Goal: Transaction & Acquisition: Purchase product/service

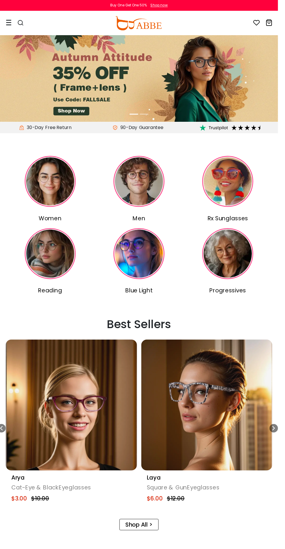
click at [156, 192] on img at bounding box center [142, 186] width 52 height 52
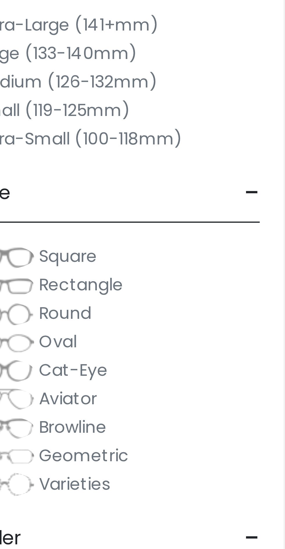
click at [48, 103] on label "Medium (126-132mm)" at bounding box center [34, 103] width 45 height 7
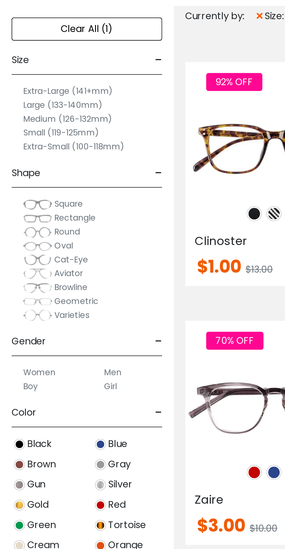
click at [53, 115] on label "Medium (126-132mm)" at bounding box center [34, 114] width 45 height 7
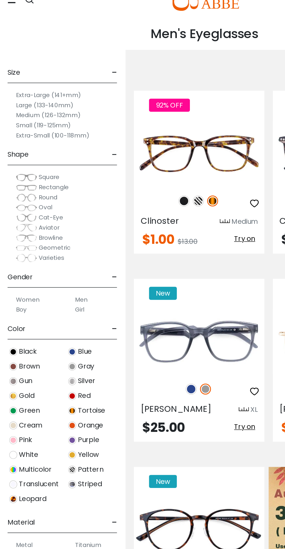
click at [54, 102] on label "Medium (126-132mm)" at bounding box center [34, 103] width 45 height 7
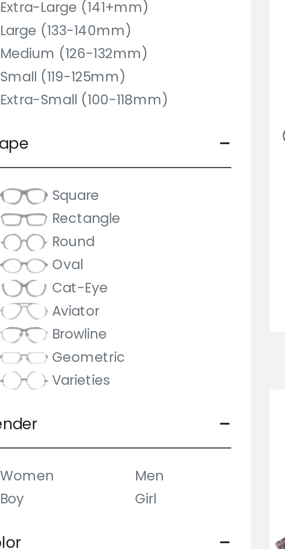
click at [36, 121] on label "Small (119-125mm)" at bounding box center [31, 121] width 38 height 7
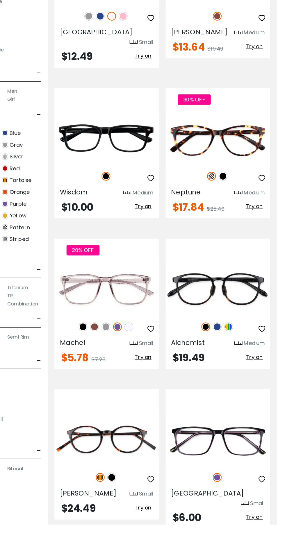
scroll to position [3516, 0]
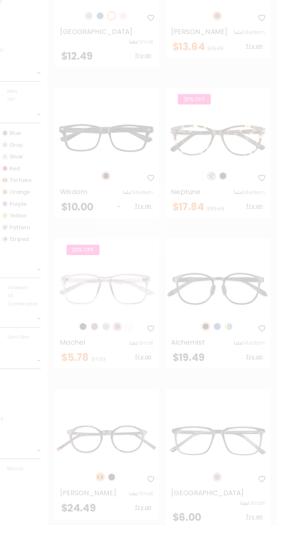
scroll to position [3542, 0]
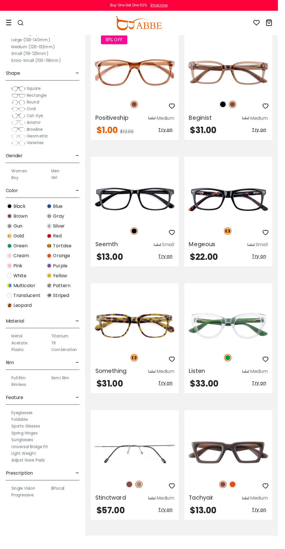
scroll to position [2533, 0]
click at [0, 0] on img at bounding box center [0, 0] width 0 height 0
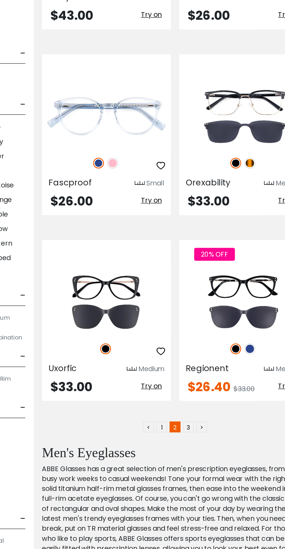
scroll to position [3572, 0]
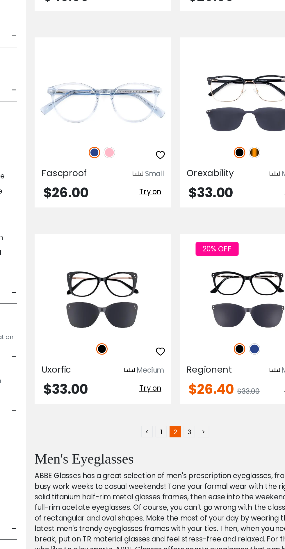
click at [195, 421] on link "3" at bounding box center [195, 421] width 8 height 8
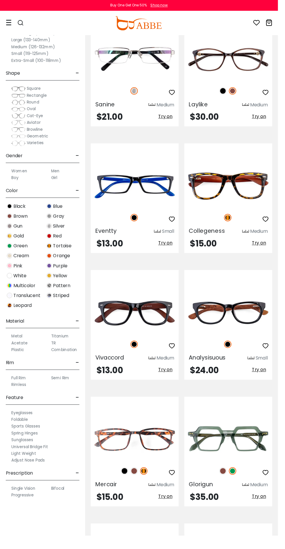
scroll to position [470, 0]
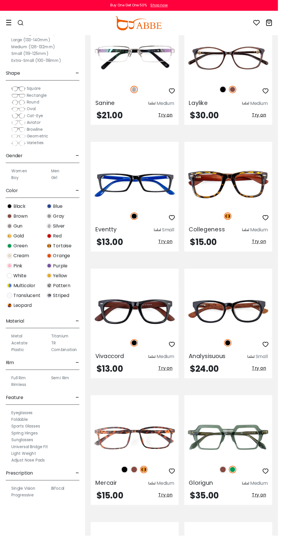
click at [0, 0] on img at bounding box center [0, 0] width 0 height 0
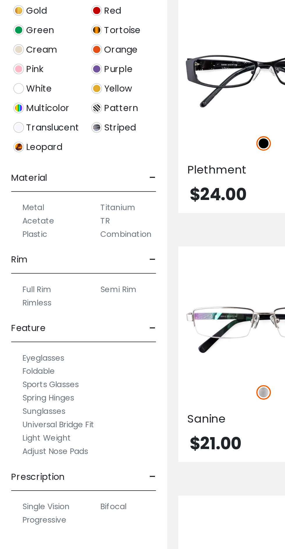
scroll to position [122, 0]
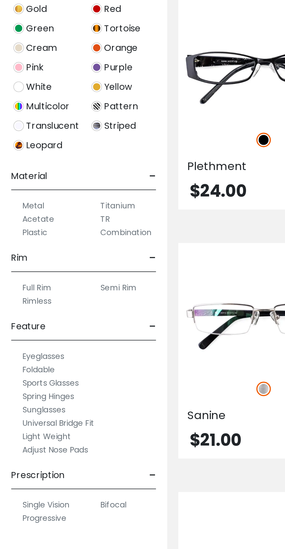
click at [33, 451] on label "Sunglasses" at bounding box center [23, 450] width 22 height 7
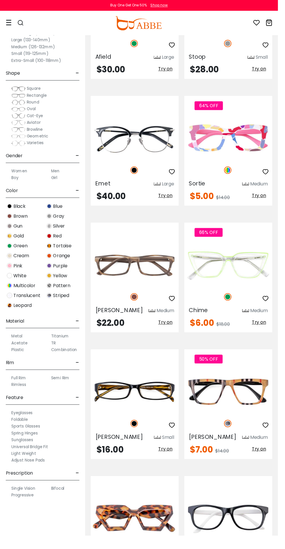
scroll to position [3064, 0]
